Goal: Information Seeking & Learning: Learn about a topic

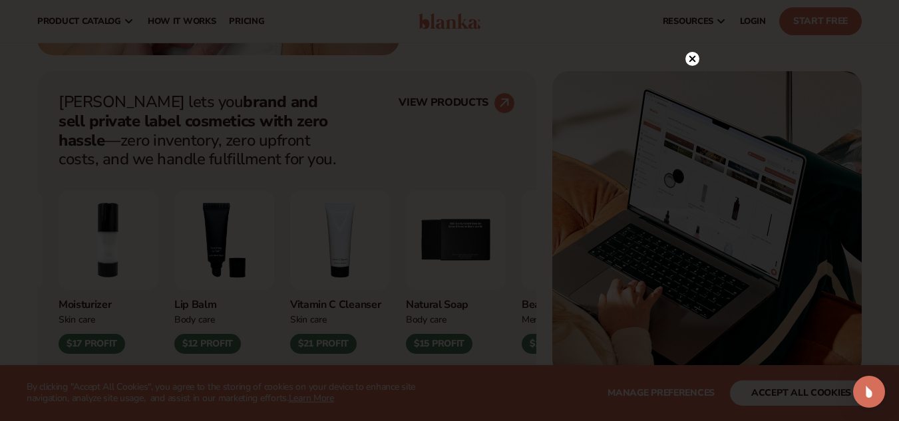
scroll to position [474, 0]
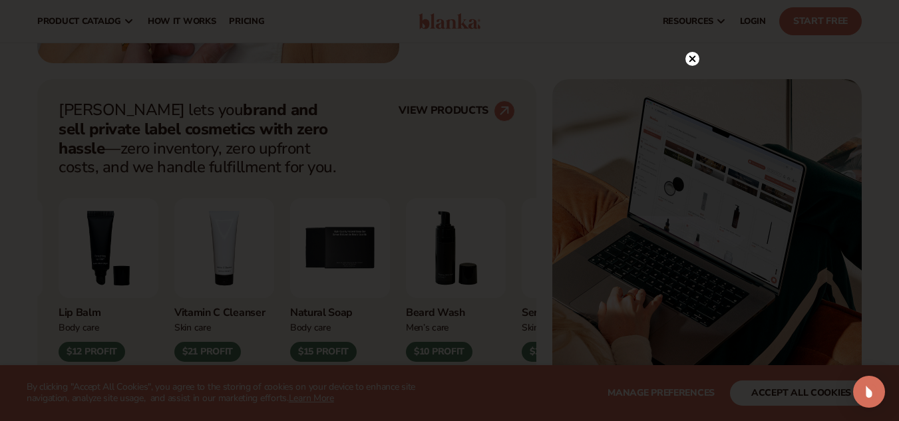
click at [698, 65] on icon at bounding box center [693, 59] width 14 height 14
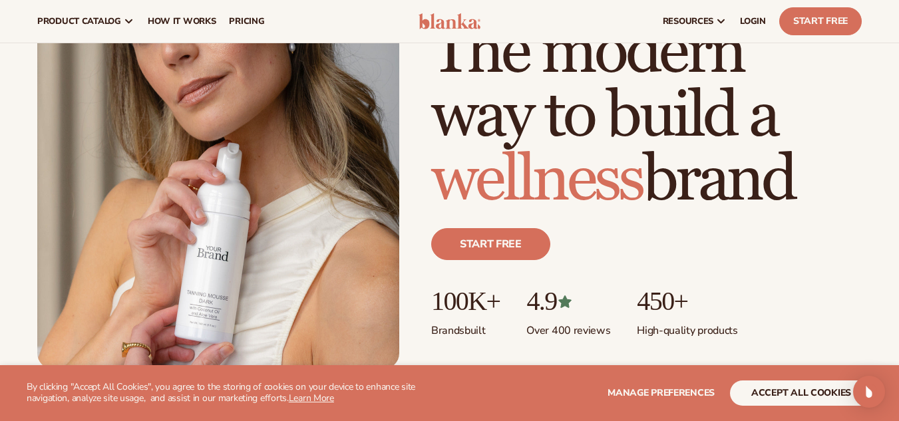
scroll to position [167, 0]
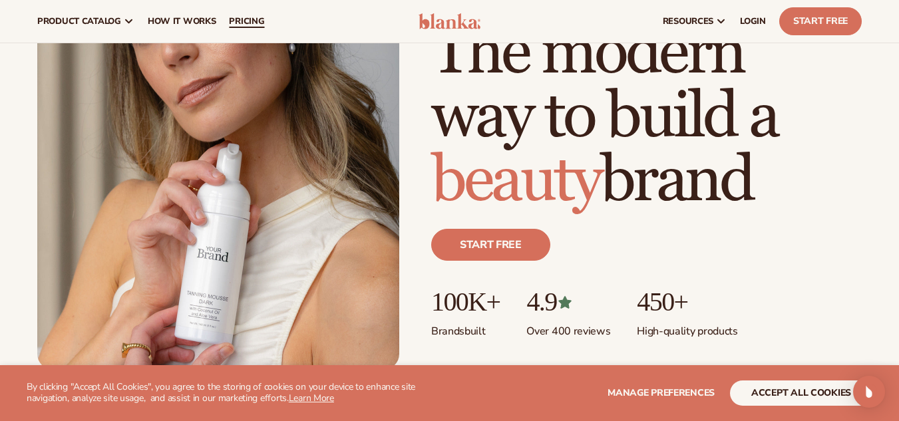
click at [258, 13] on link "pricing" at bounding box center [246, 21] width 49 height 43
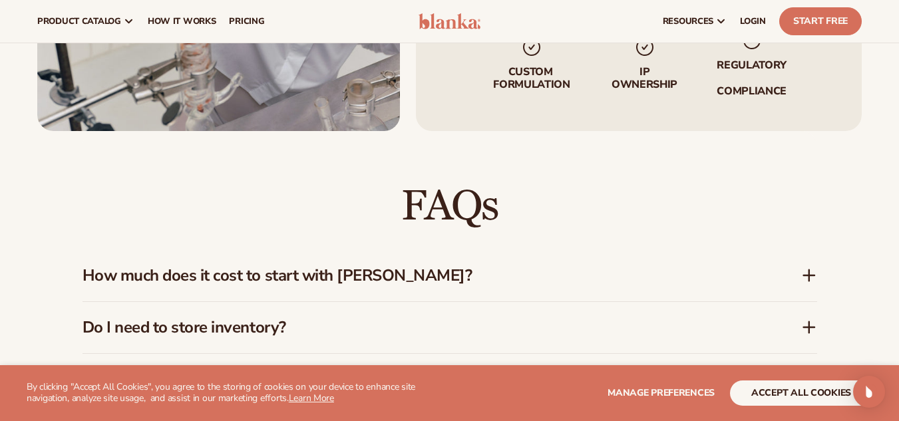
scroll to position [1742, 0]
